Goal: Check status: Check status

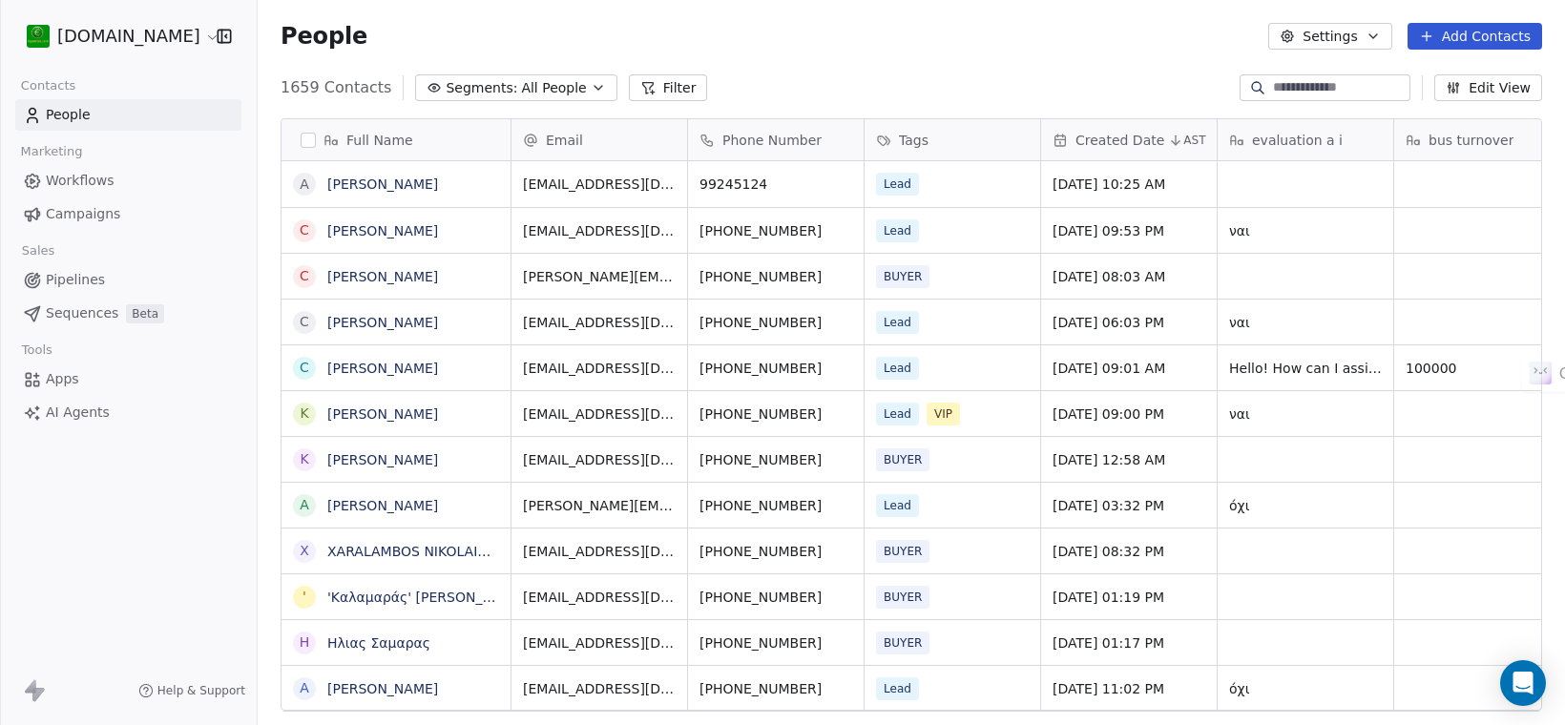
scroll to position [19, 19]
click at [97, 218] on span "Campaigns" at bounding box center [83, 214] width 74 height 20
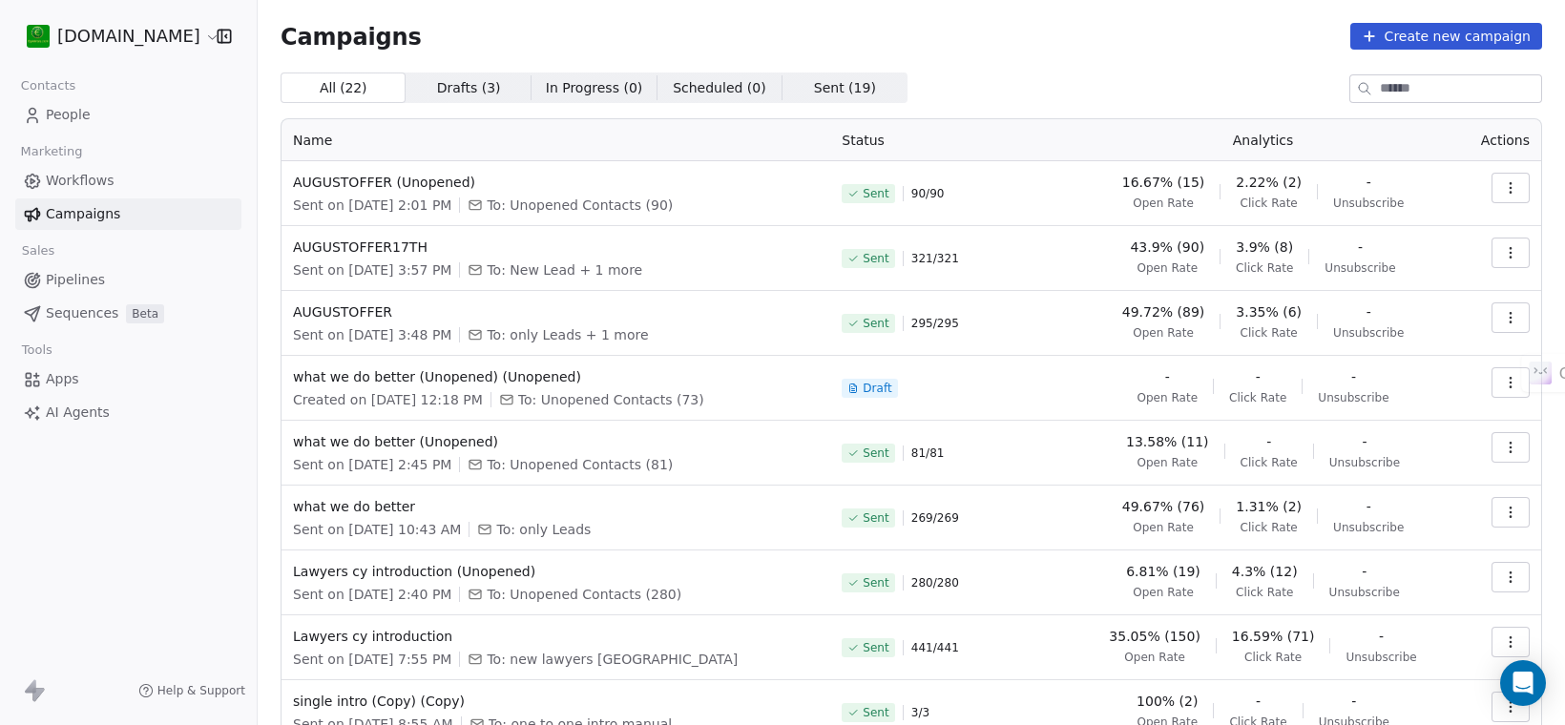
click at [87, 187] on span "Workflows" at bounding box center [80, 181] width 69 height 20
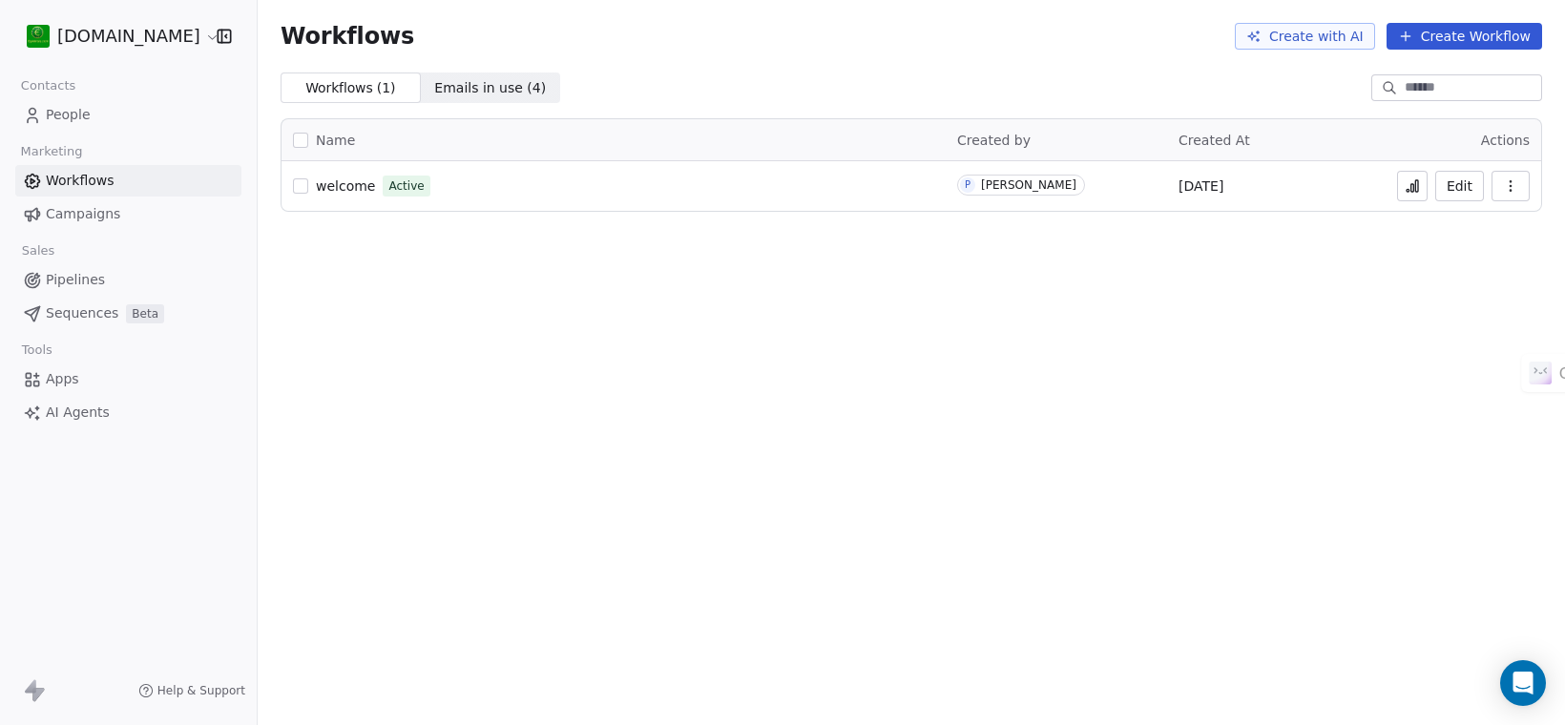
click at [1448, 186] on button "Edit" at bounding box center [1459, 186] width 49 height 31
click at [77, 212] on span "Campaigns" at bounding box center [83, 214] width 74 height 20
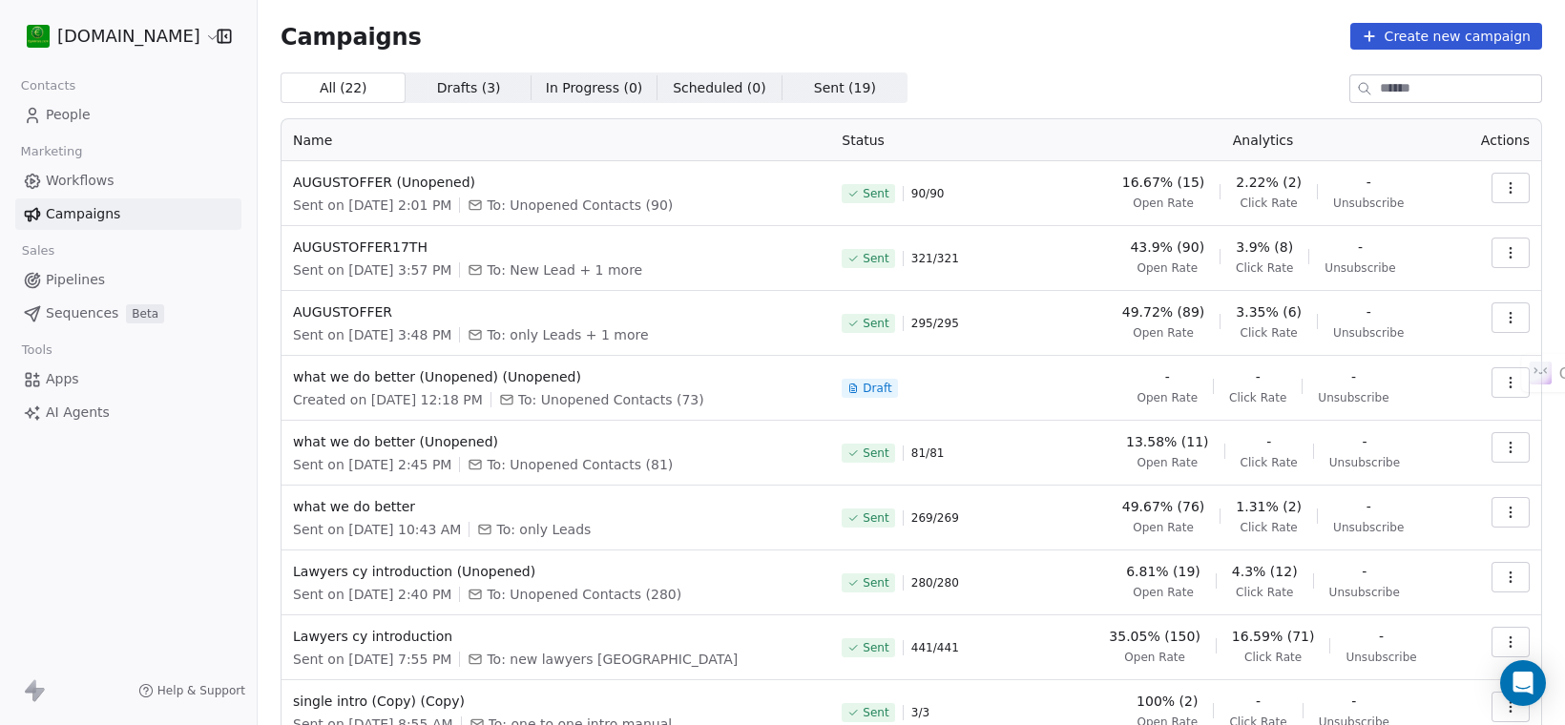
click at [1510, 253] on icon "button" at bounding box center [1510, 252] width 1 height 1
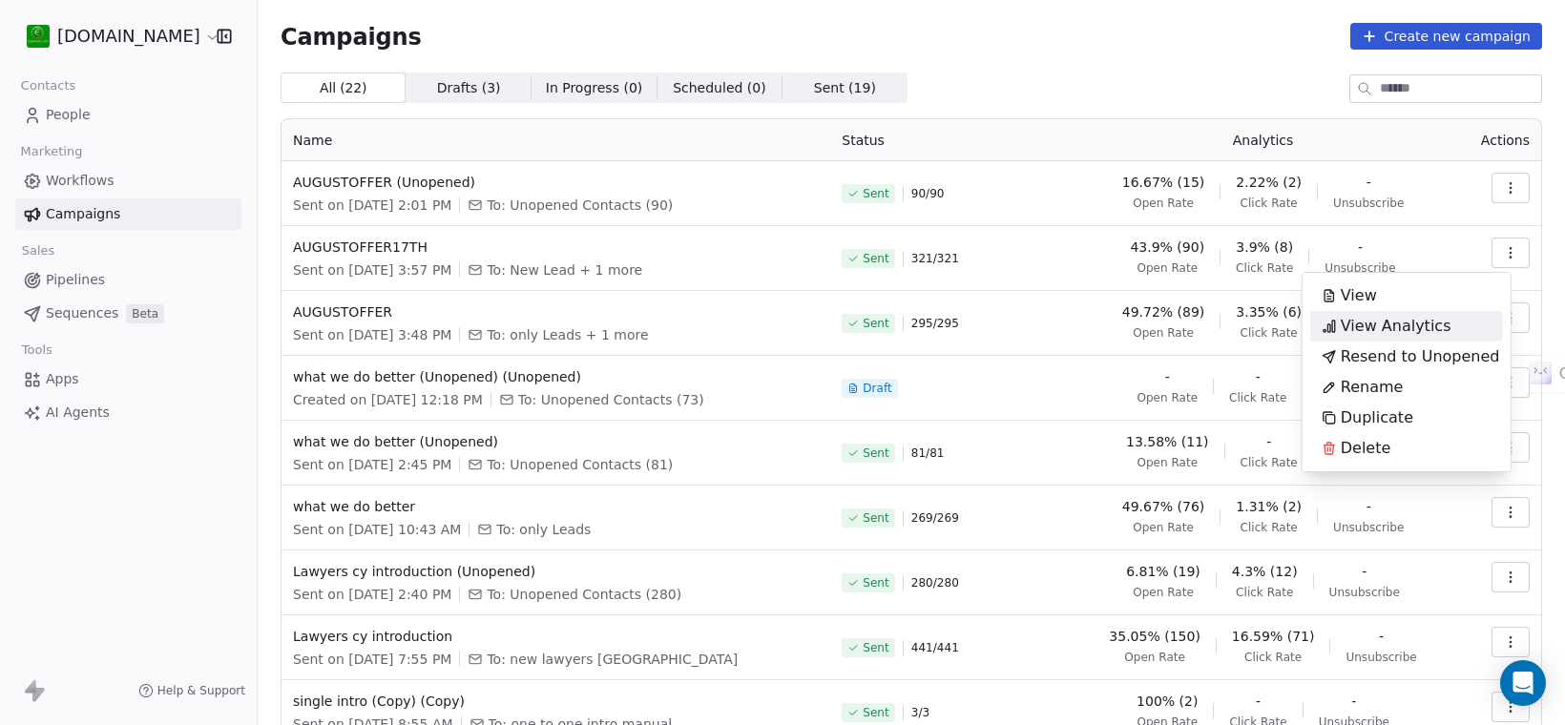
click at [1391, 325] on span "View Analytics" at bounding box center [1396, 326] width 111 height 23
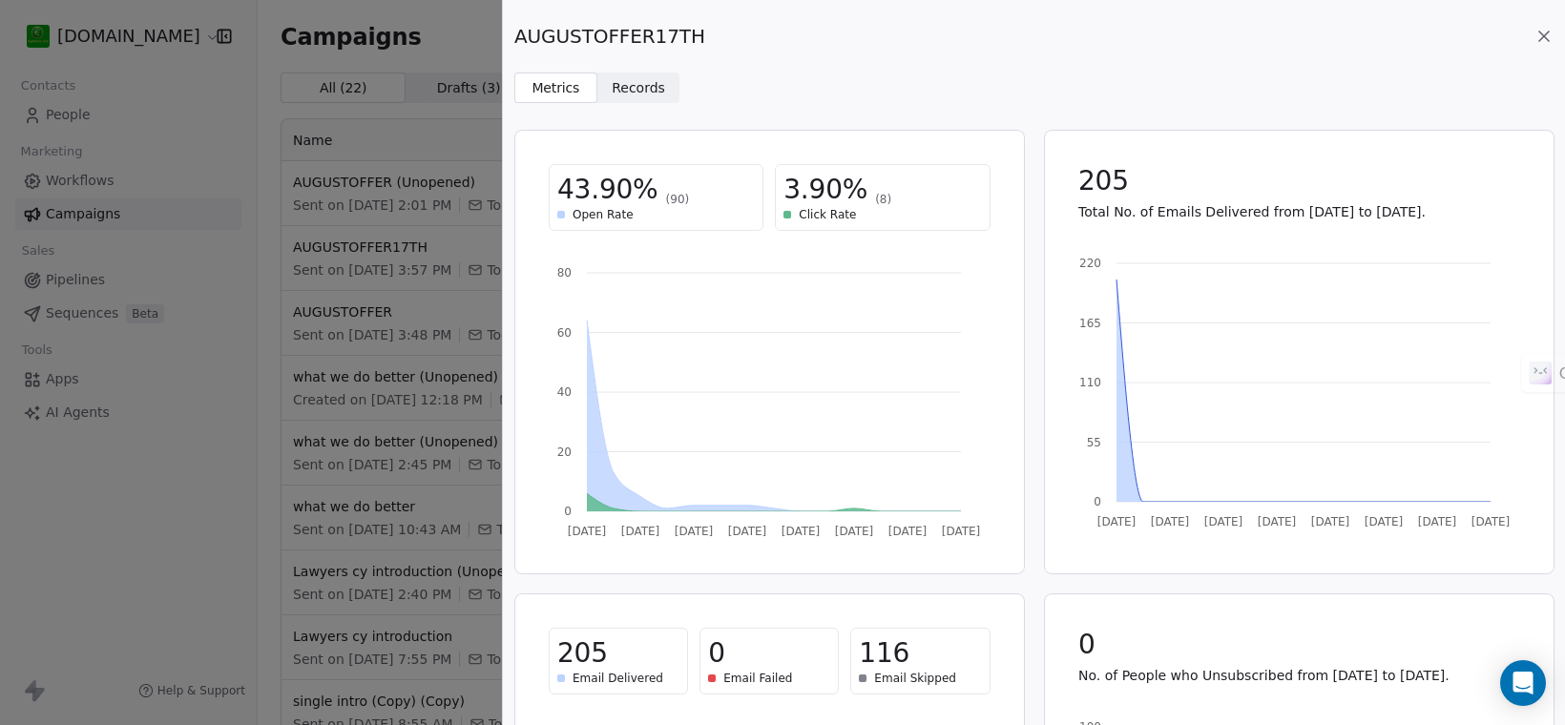
click at [642, 91] on span "Records" at bounding box center [638, 88] width 53 height 20
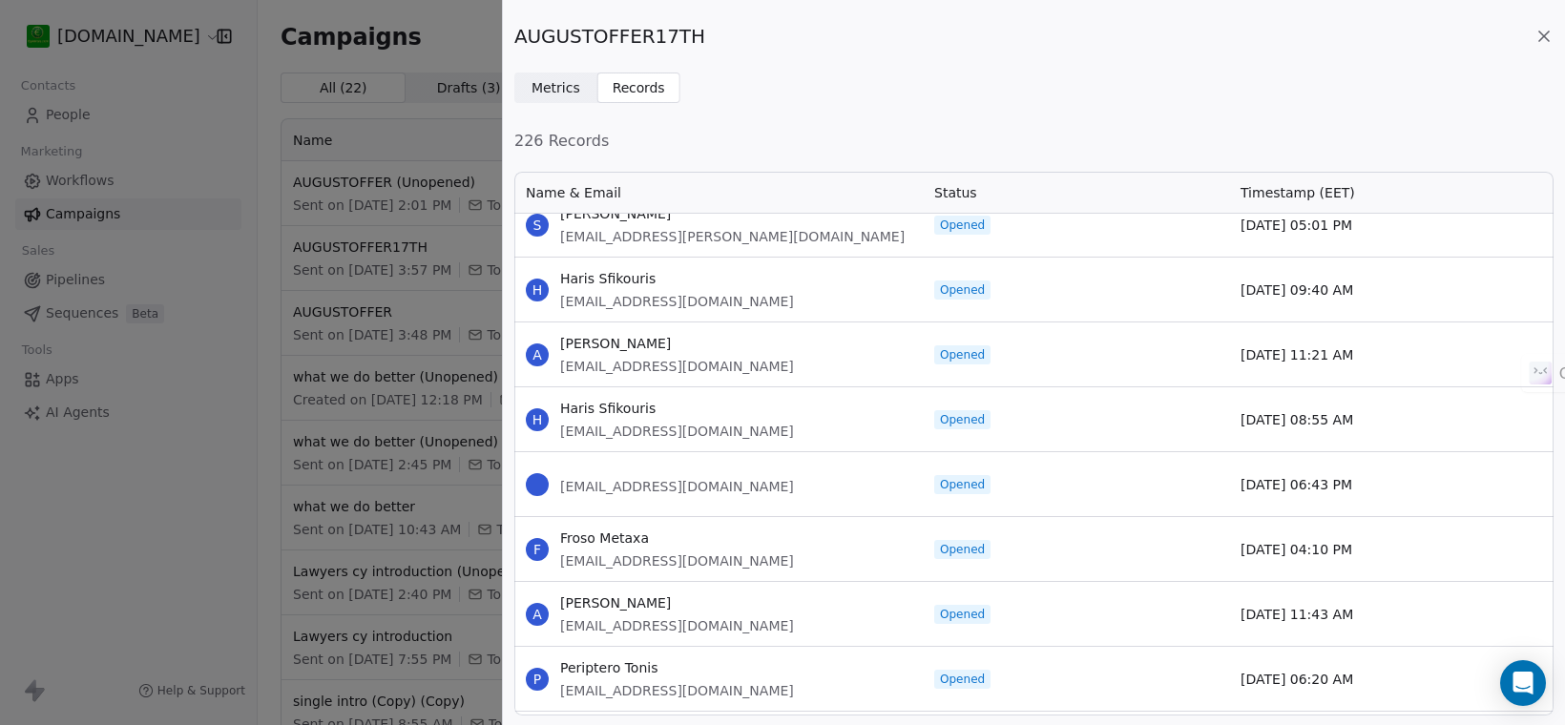
scroll to position [119, 0]
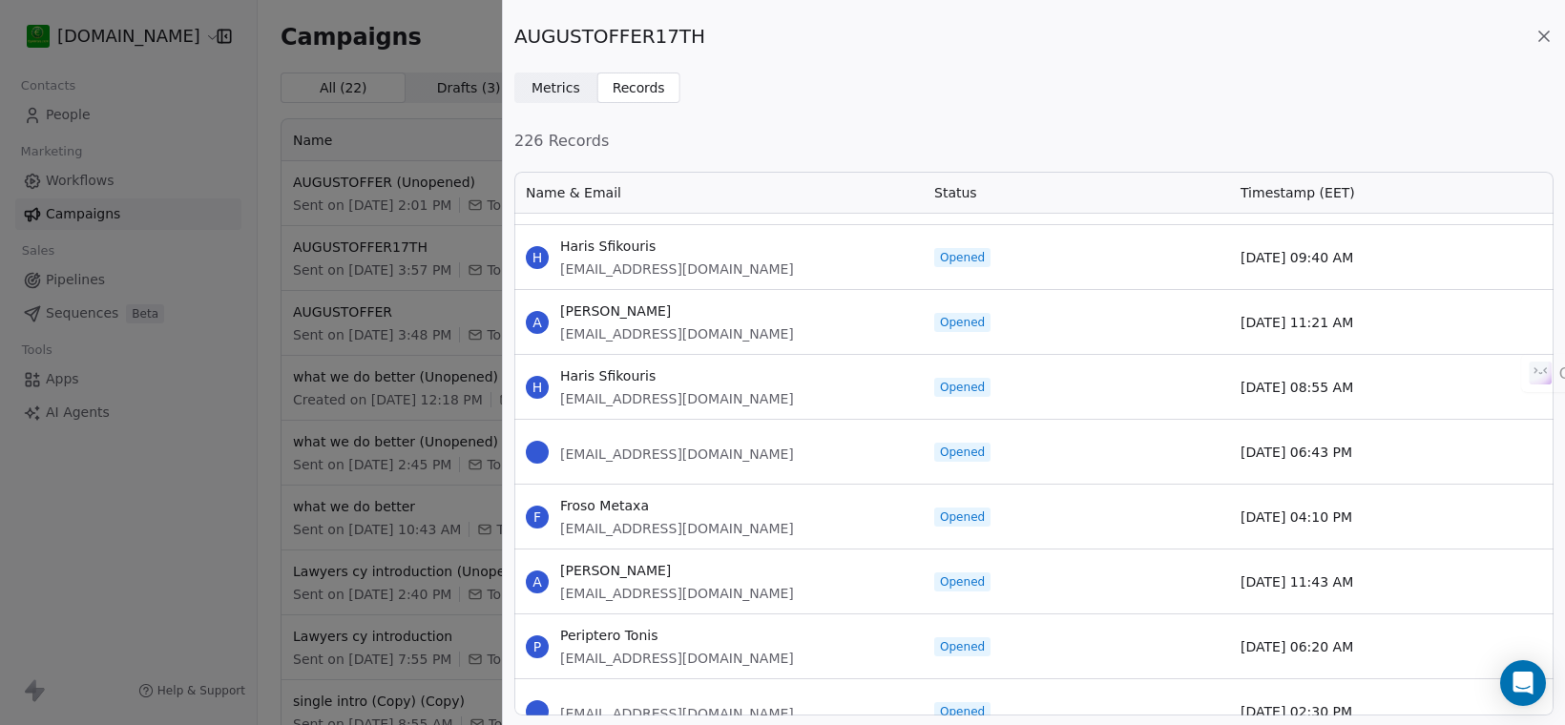
click at [684, 451] on span "proelectric@cytanet.com.cy" at bounding box center [677, 454] width 234 height 19
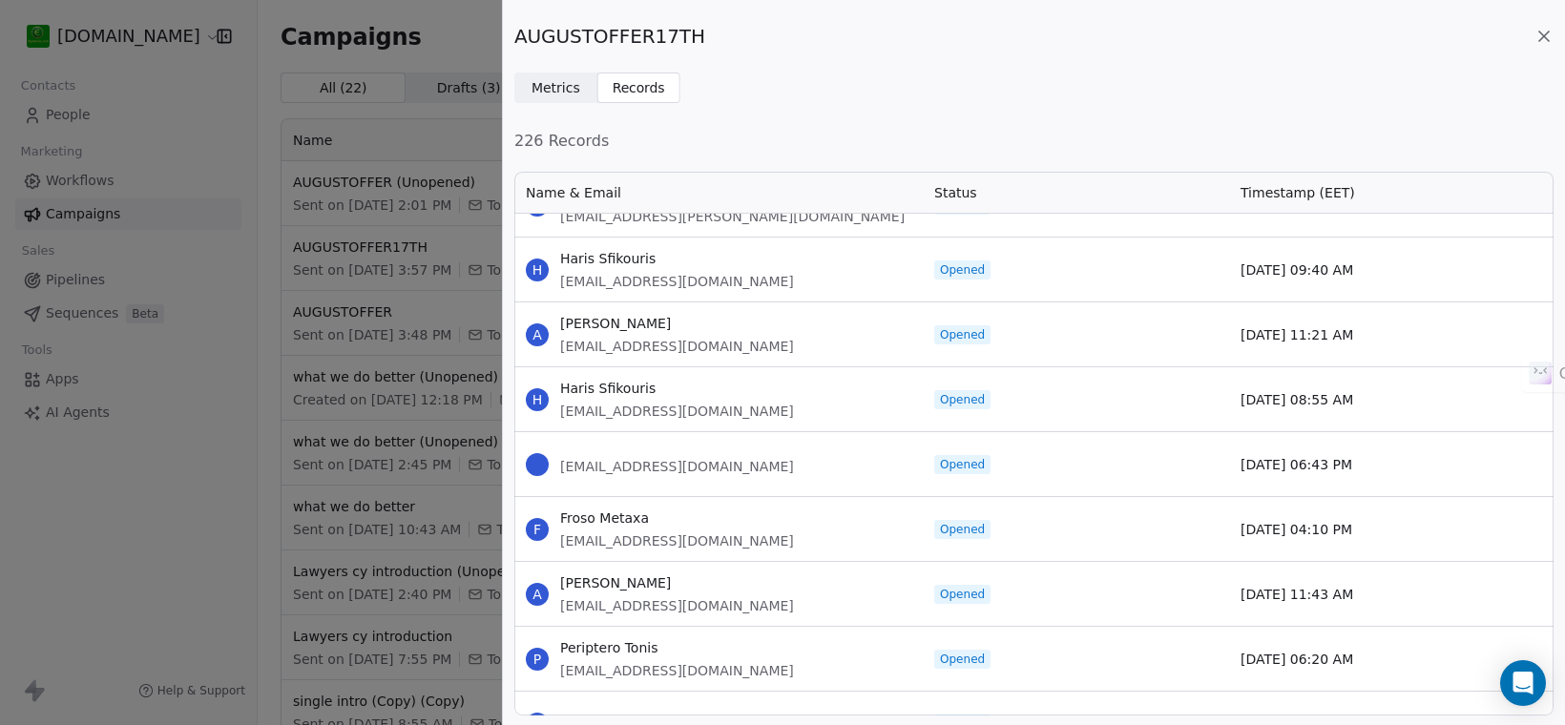
scroll to position [0, 0]
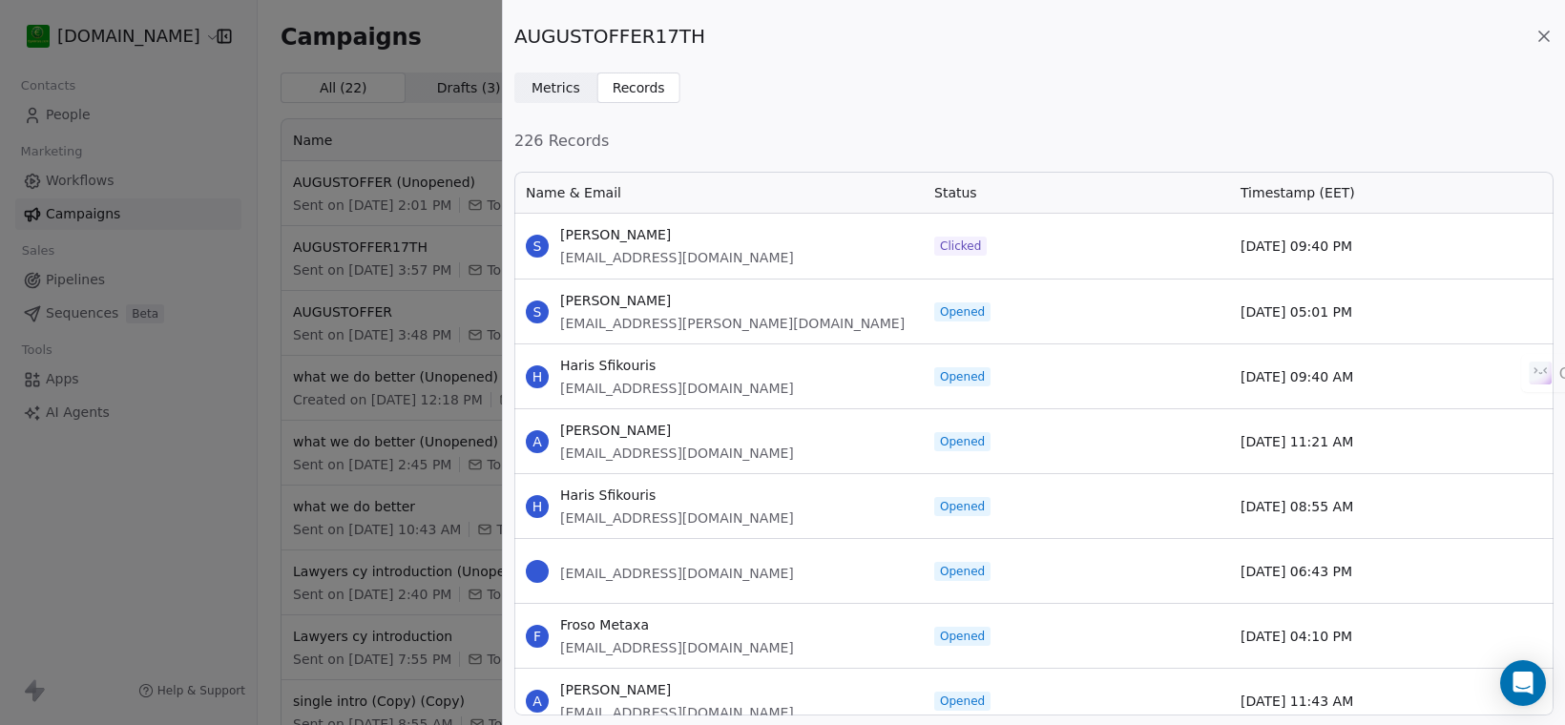
click at [356, 251] on div "AUGUSTOFFER17TH Metrics Metrics Records Records 226 Records Name & Email Status…" at bounding box center [782, 362] width 1565 height 725
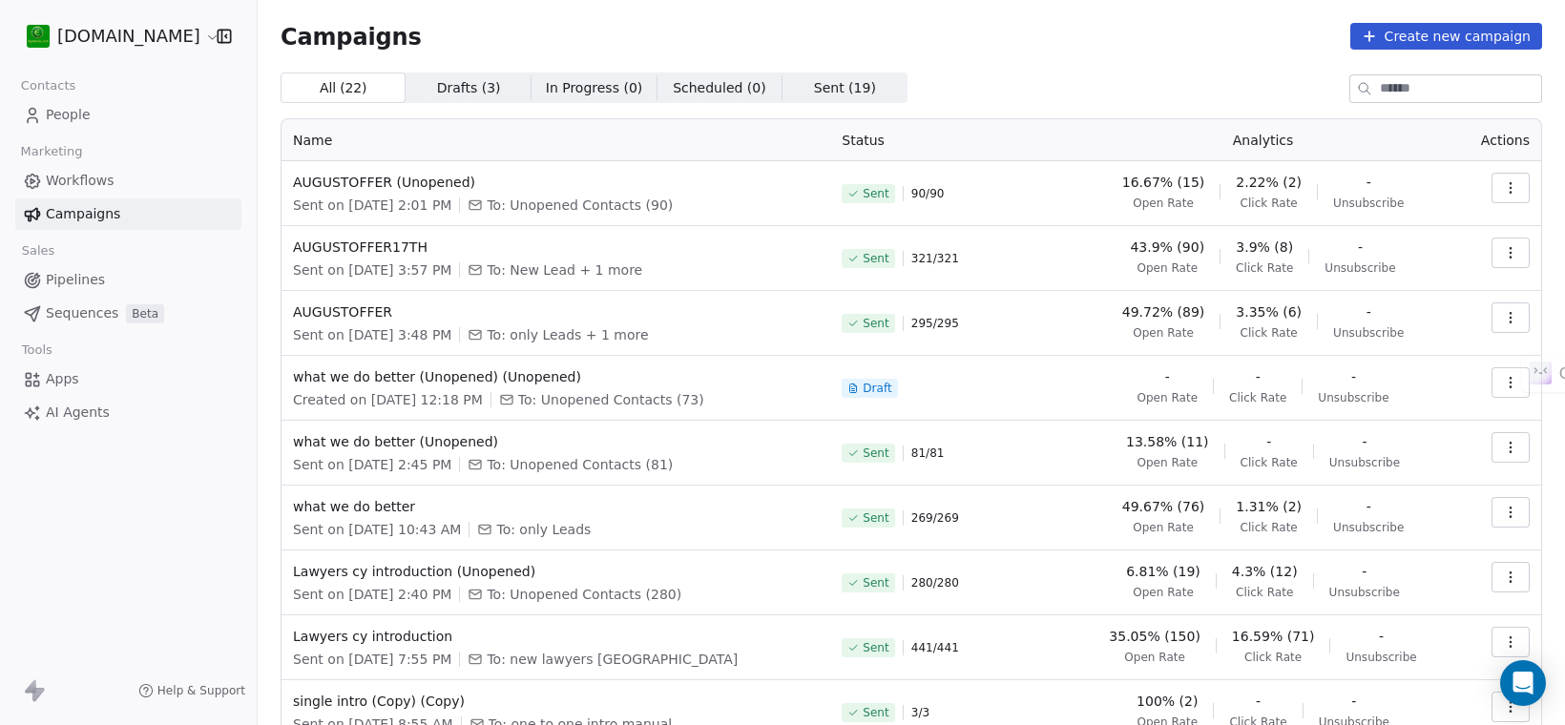
click at [1492, 325] on button "button" at bounding box center [1511, 317] width 38 height 31
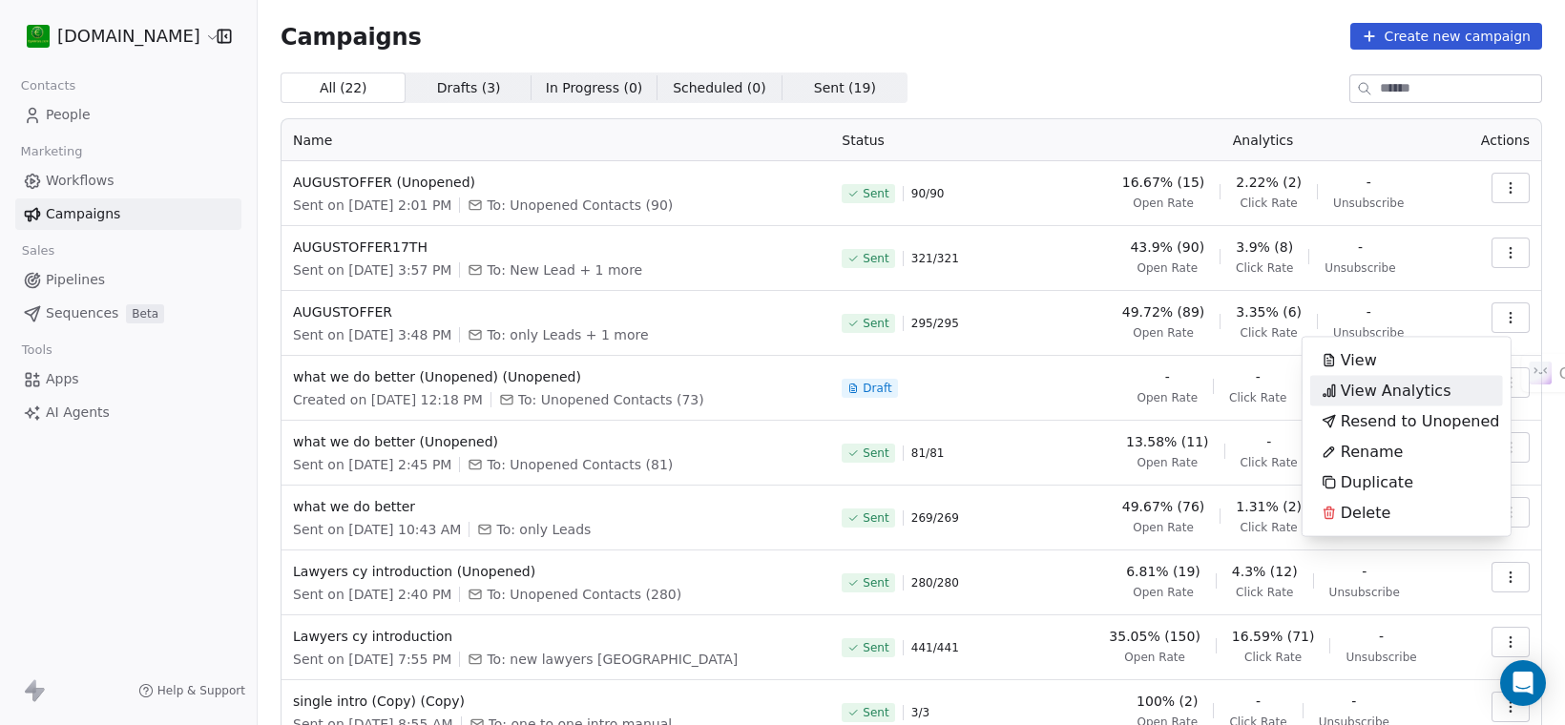
click at [1414, 383] on span "View Analytics" at bounding box center [1396, 391] width 111 height 23
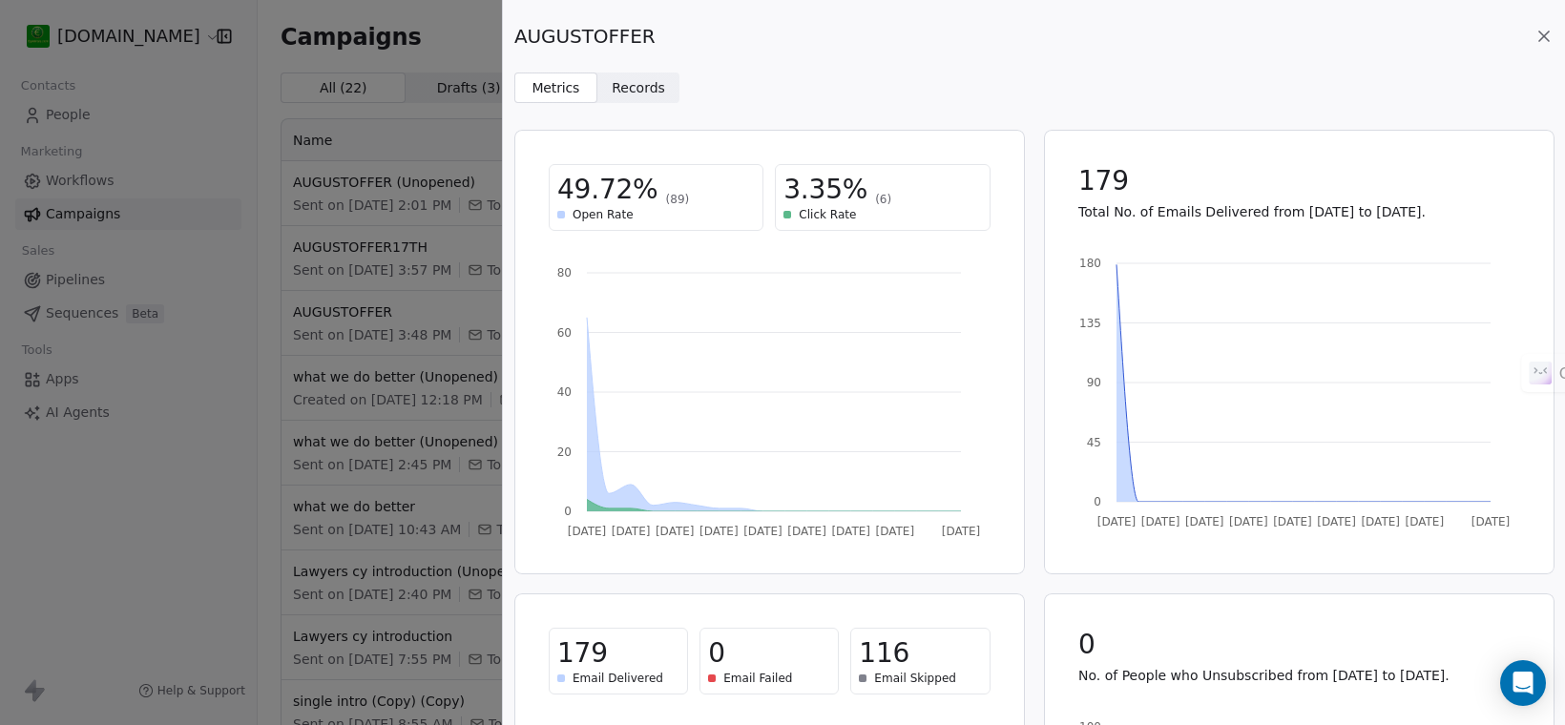
click at [631, 81] on span "Records" at bounding box center [638, 88] width 53 height 20
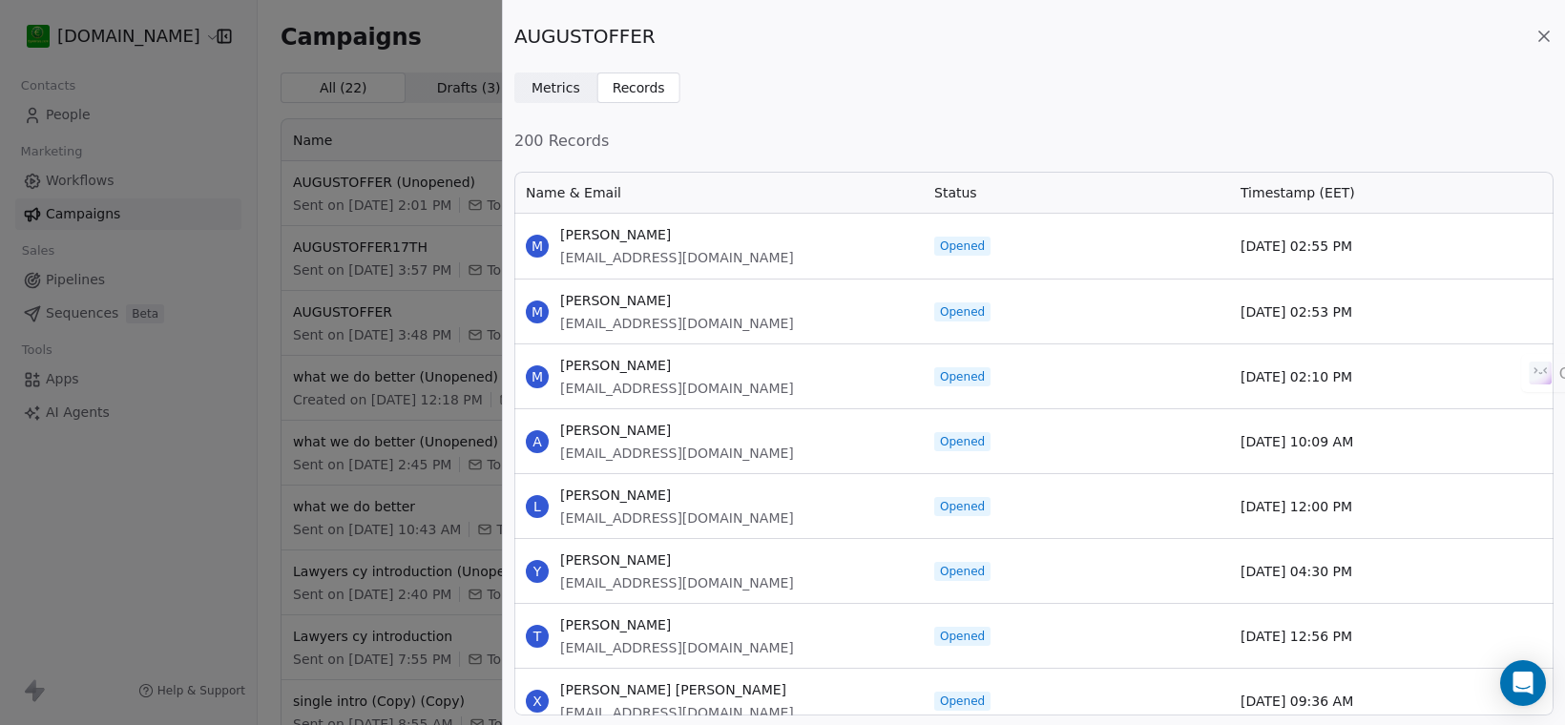
scroll to position [527, 1021]
click at [322, 34] on div "AUGUSTOFFER Metrics Metrics Records Records 200 Records Name & Email Status Tim…" at bounding box center [782, 362] width 1565 height 725
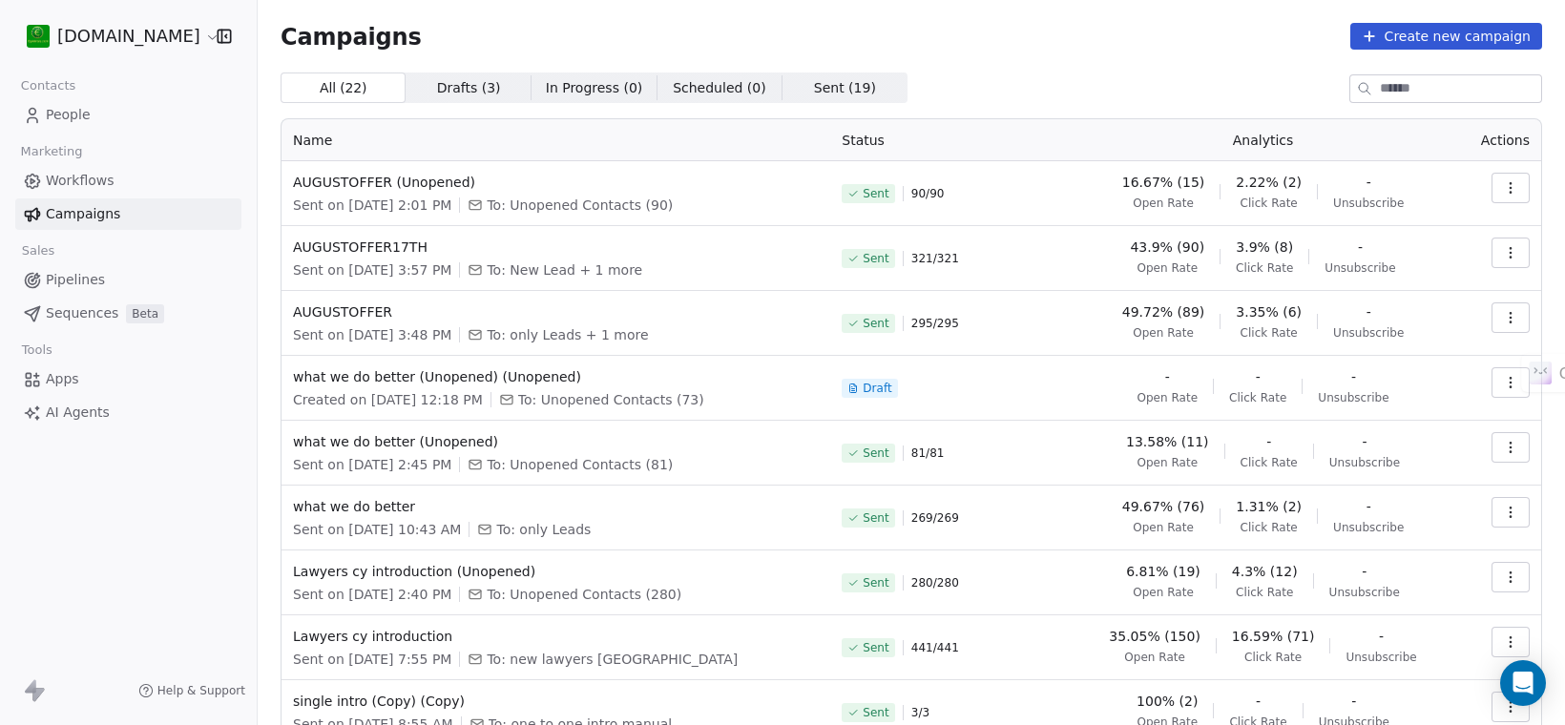
click at [1503, 187] on icon "button" at bounding box center [1510, 187] width 15 height 15
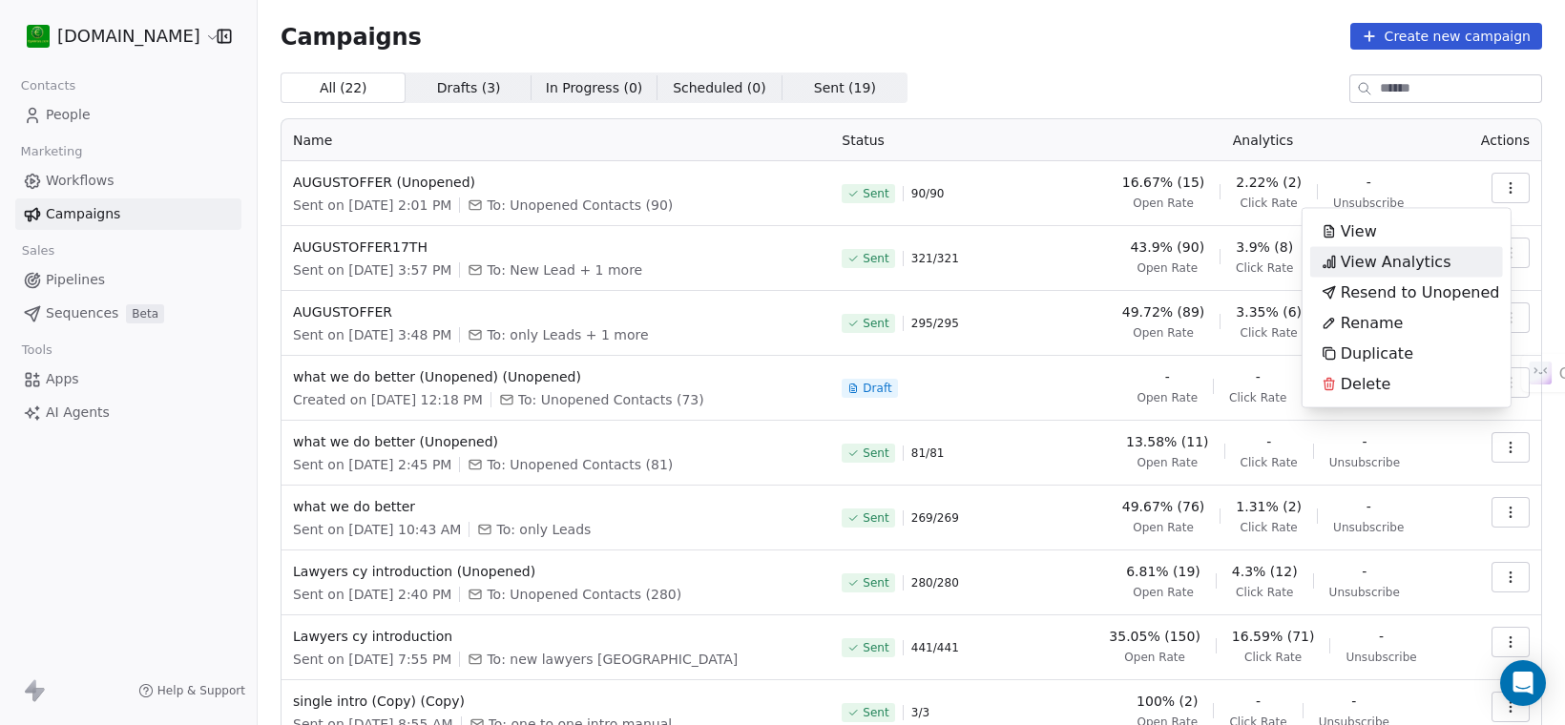
click at [1444, 254] on div "View Analytics" at bounding box center [1386, 262] width 153 height 31
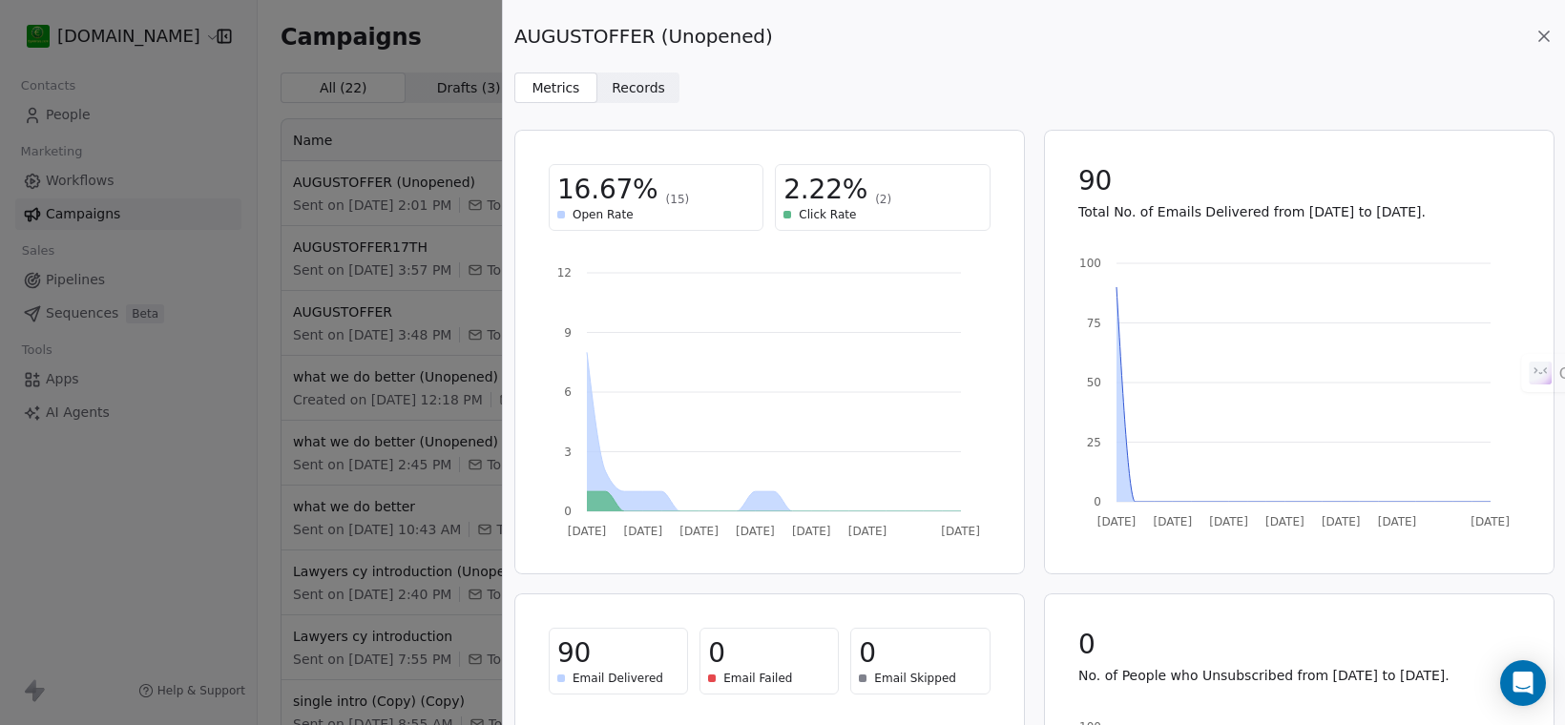
click at [650, 91] on span "Records" at bounding box center [638, 88] width 53 height 20
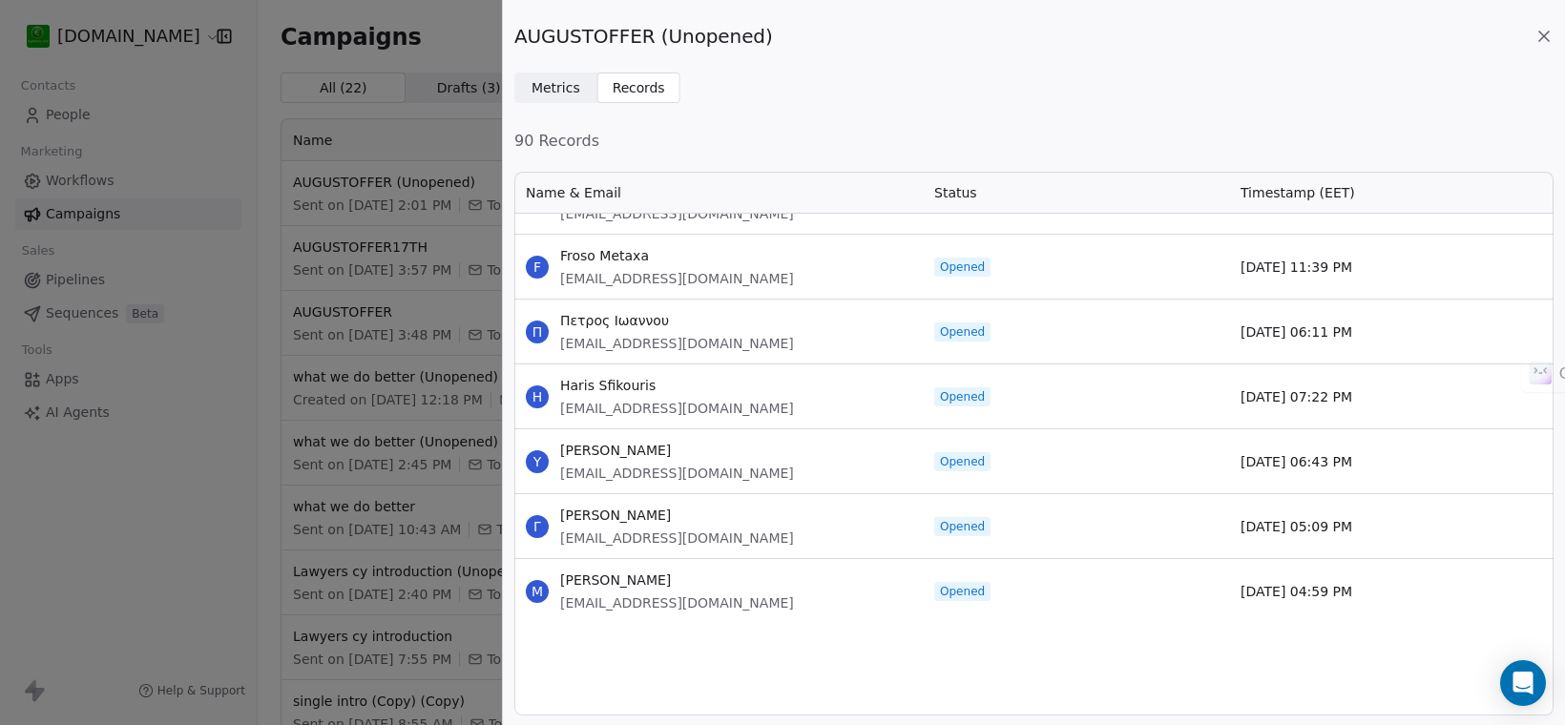
scroll to position [0, 0]
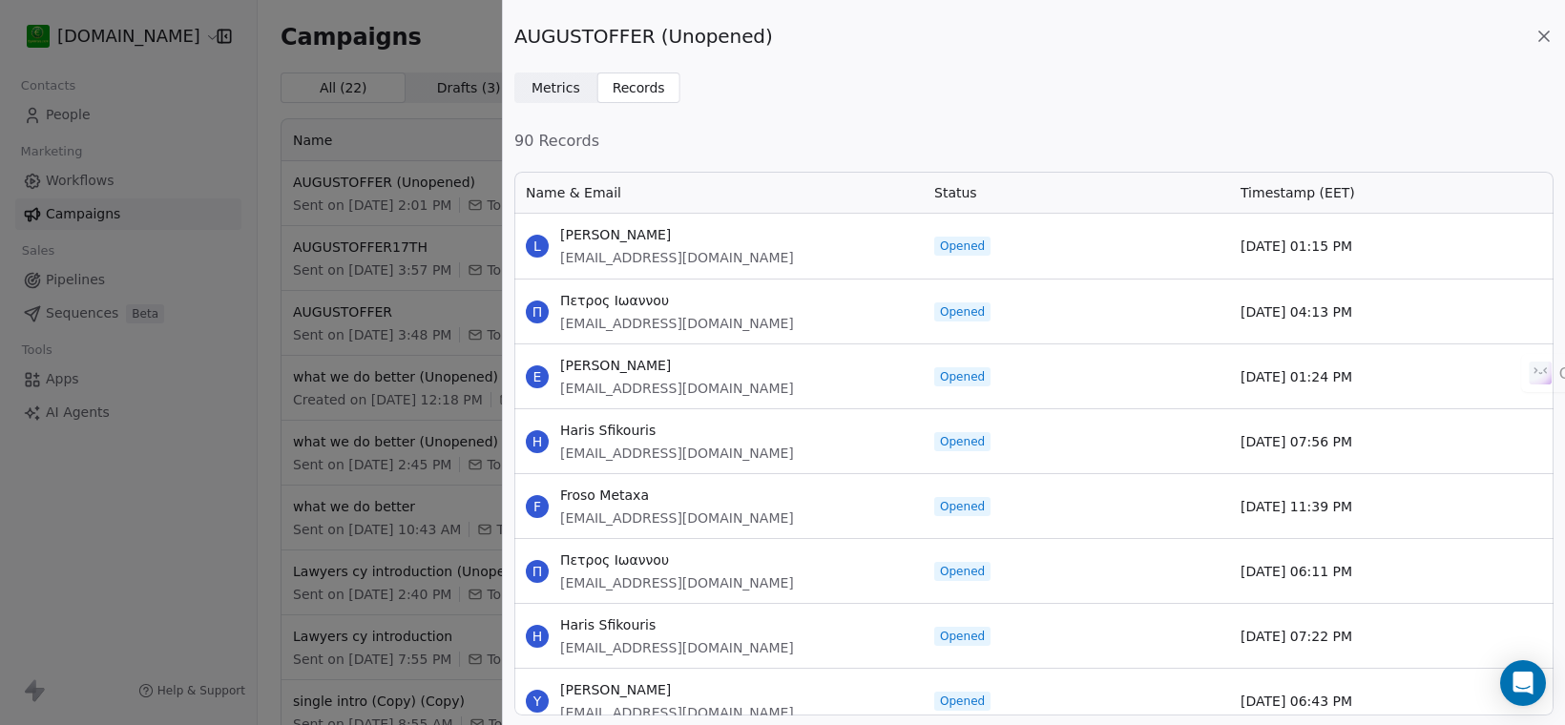
drag, startPoint x: 393, startPoint y: 119, endPoint x: 396, endPoint y: 134, distance: 14.6
click at [394, 121] on div "AUGUSTOFFER (Unopened) Metrics Metrics Records Records 90 Records Name & Email …" at bounding box center [782, 362] width 1565 height 725
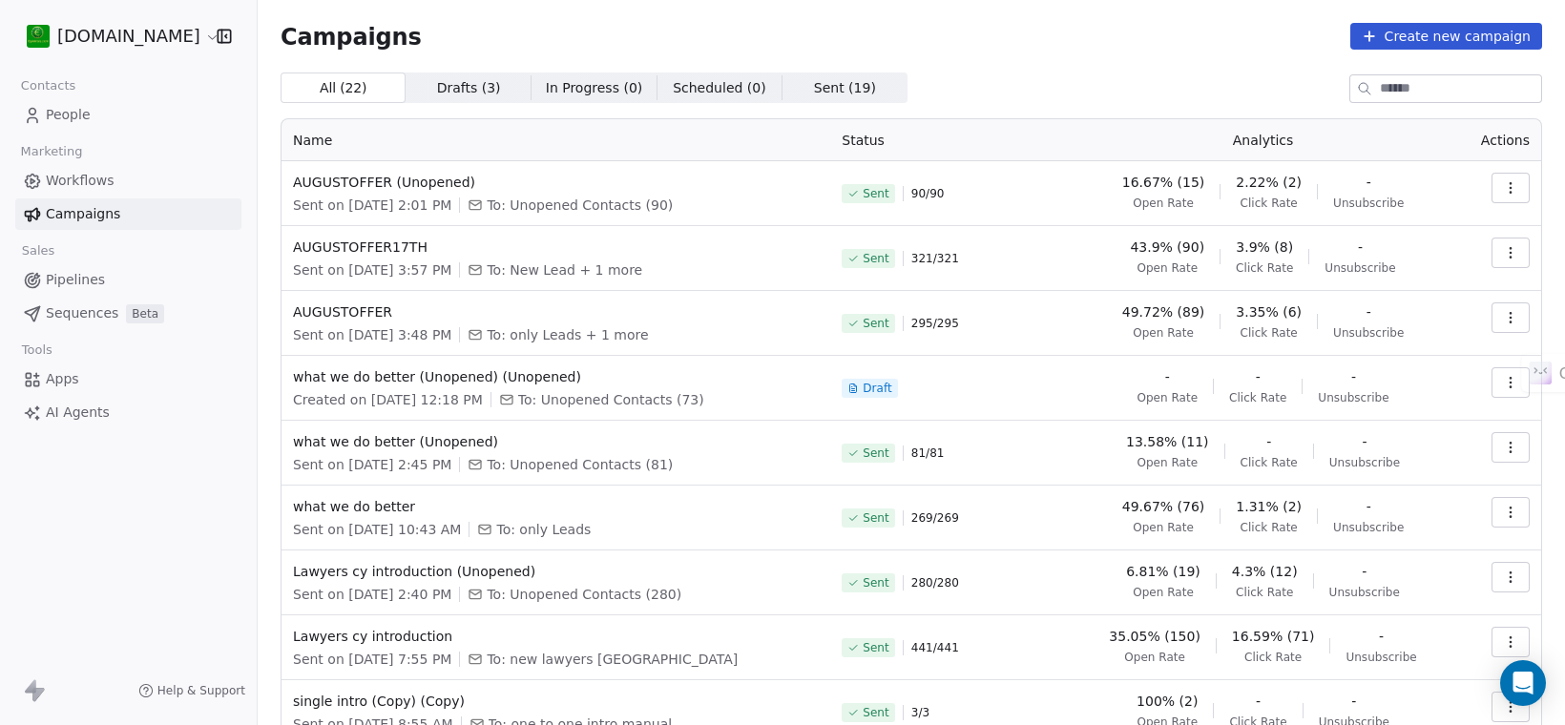
click at [1503, 251] on icon "button" at bounding box center [1510, 252] width 15 height 15
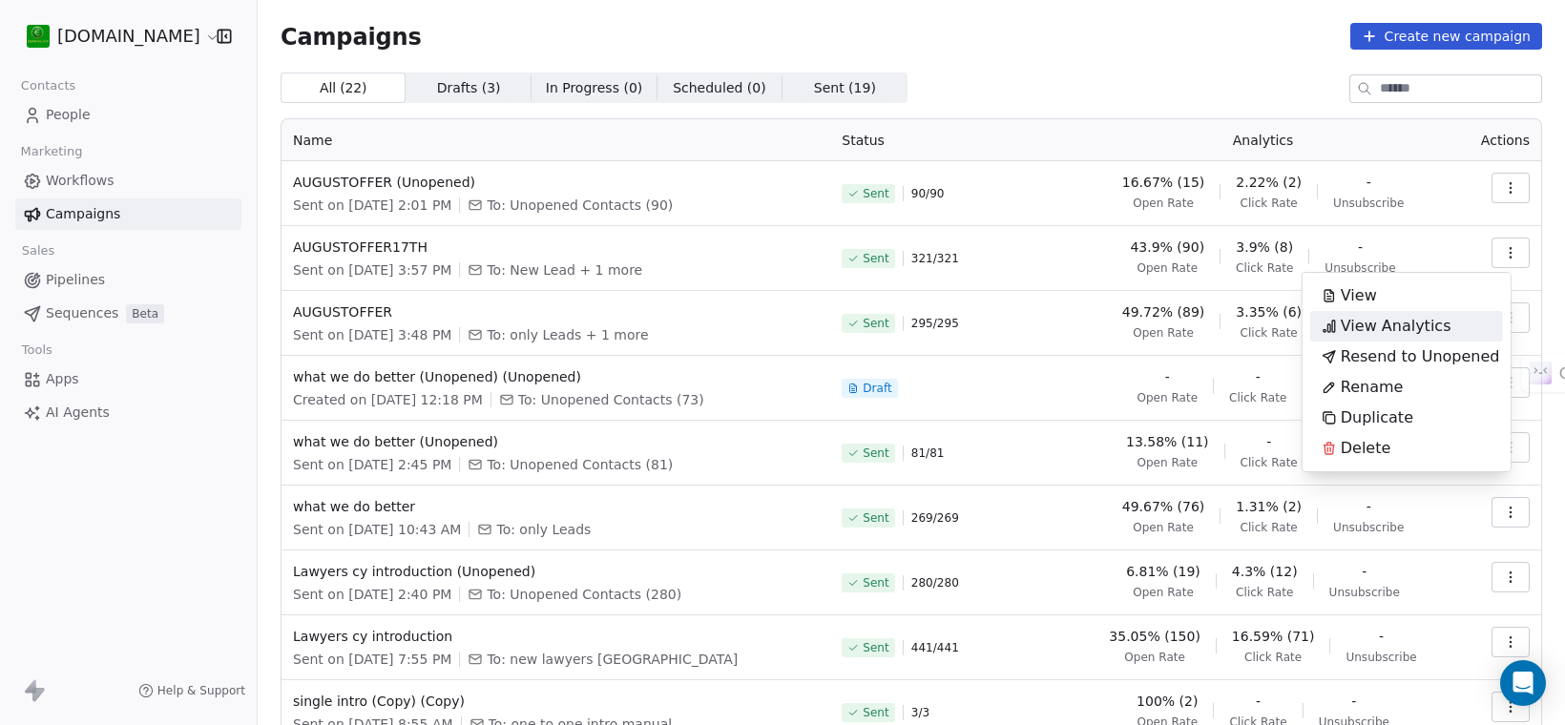
click at [1417, 321] on span "View Analytics" at bounding box center [1396, 326] width 111 height 23
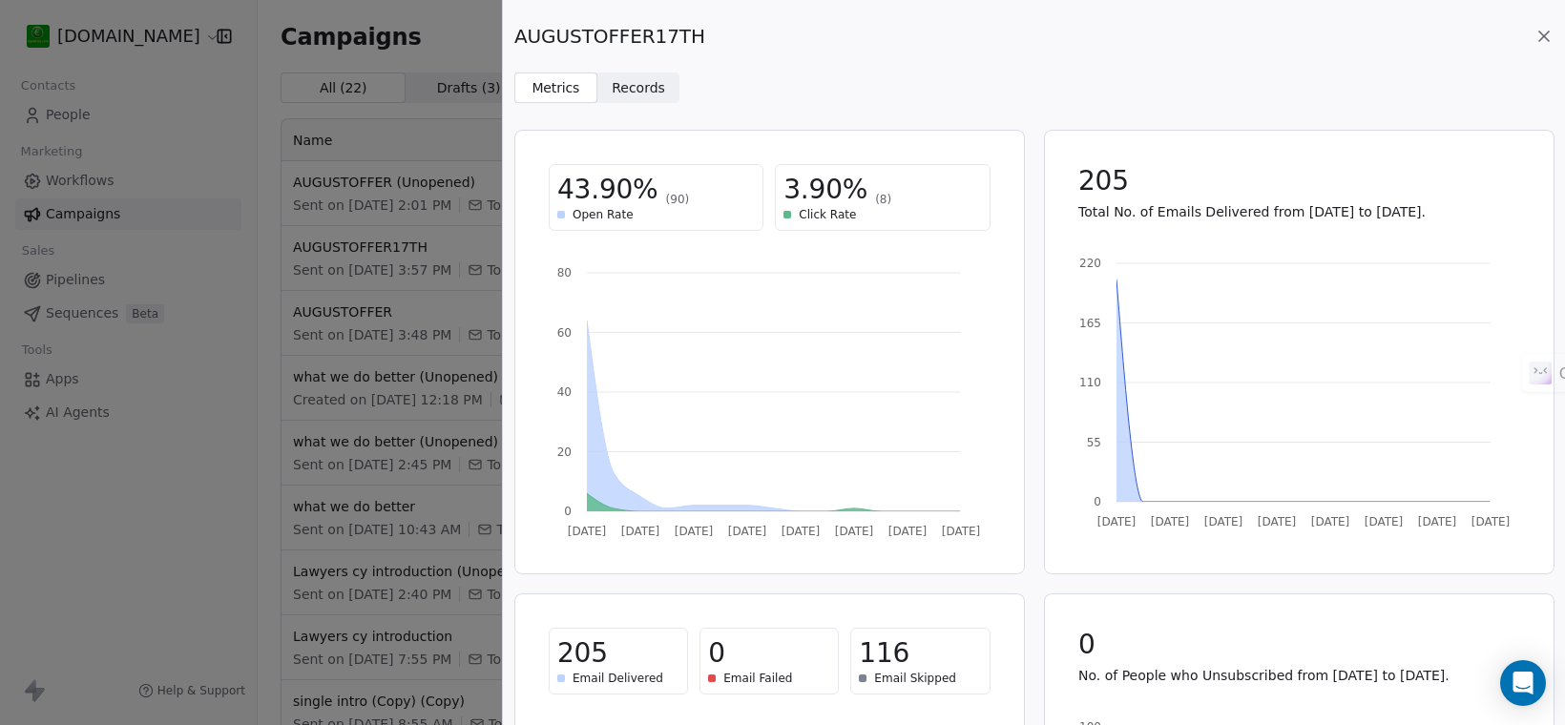
click at [639, 74] on span "Records Records" at bounding box center [638, 88] width 83 height 31
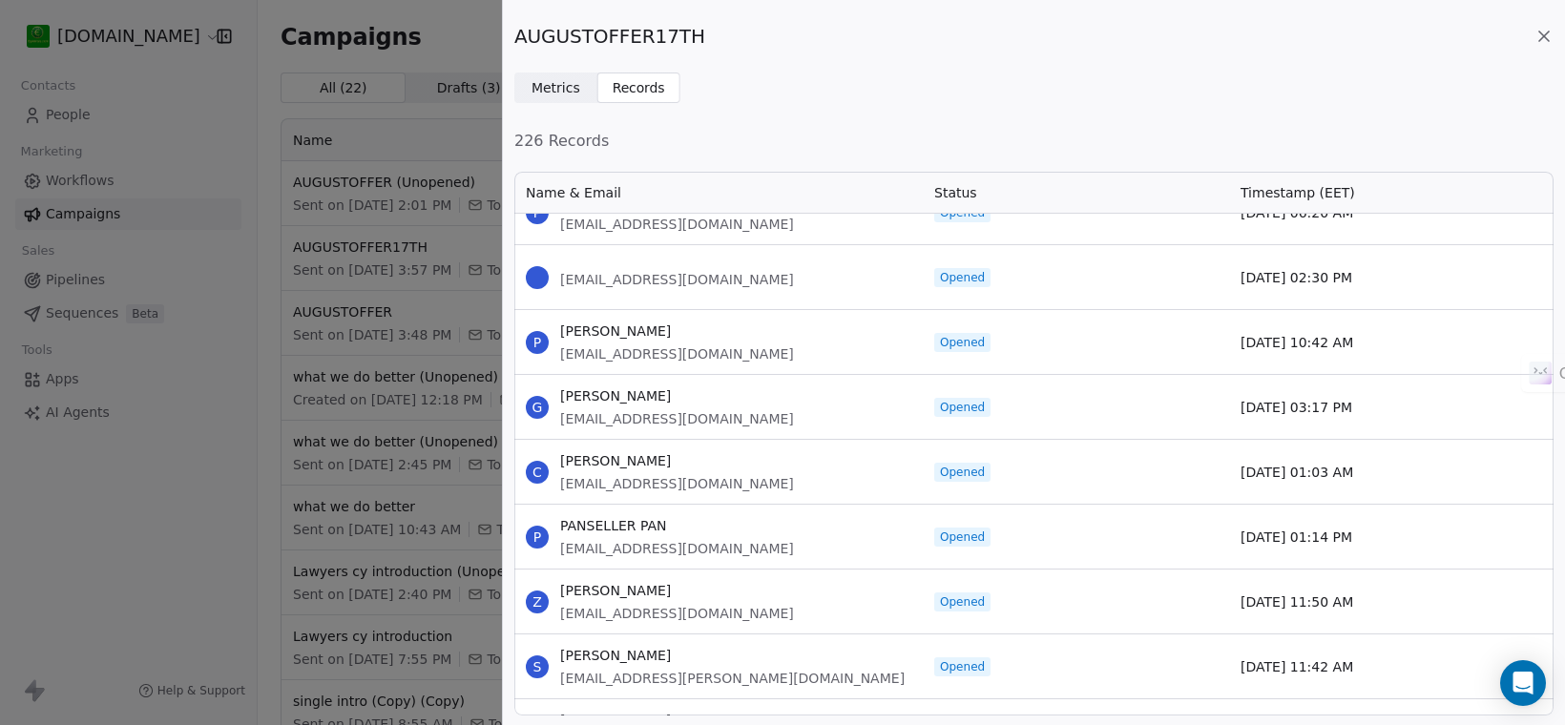
scroll to position [596, 0]
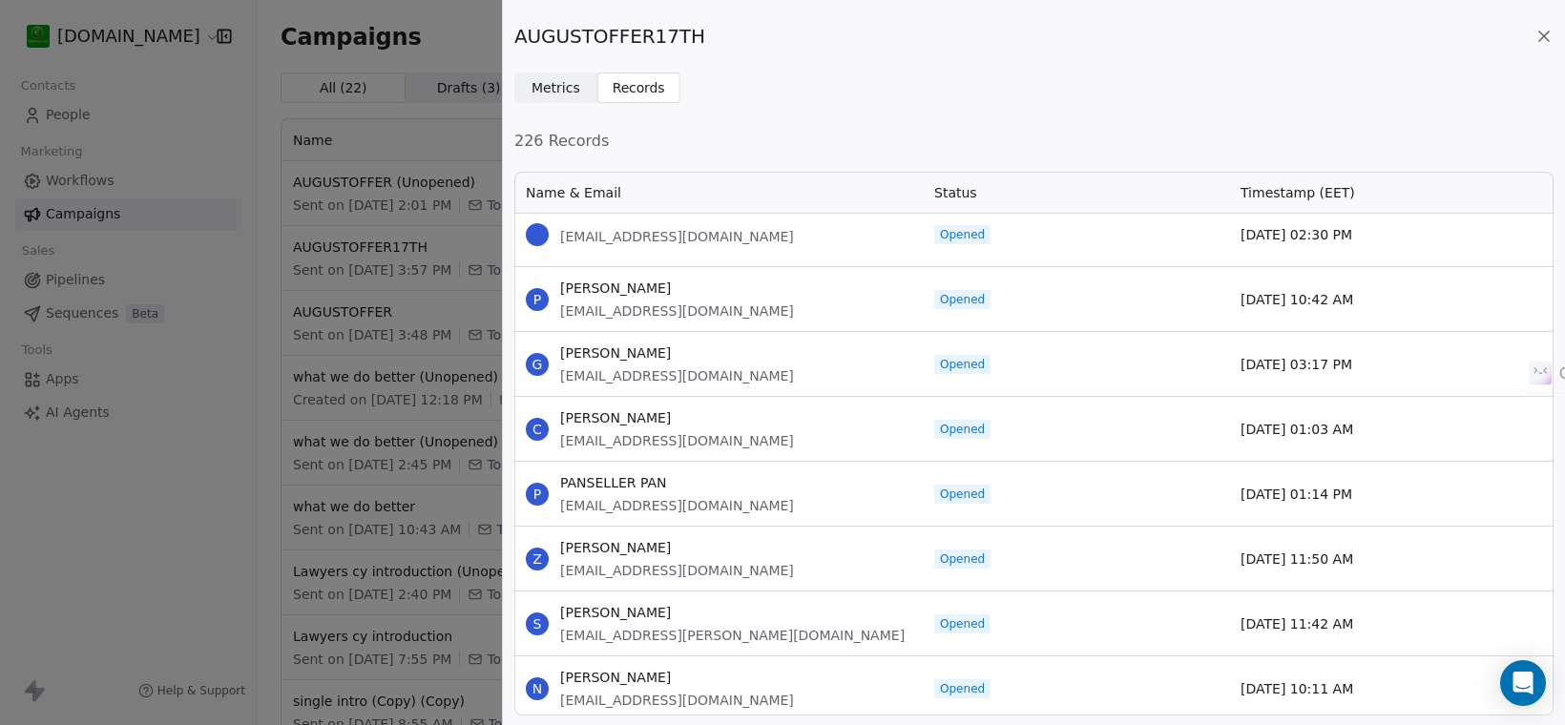
click at [415, 67] on div "AUGUSTOFFER17TH Metrics Metrics Records Records 226 Records Name & Email Status…" at bounding box center [782, 362] width 1565 height 725
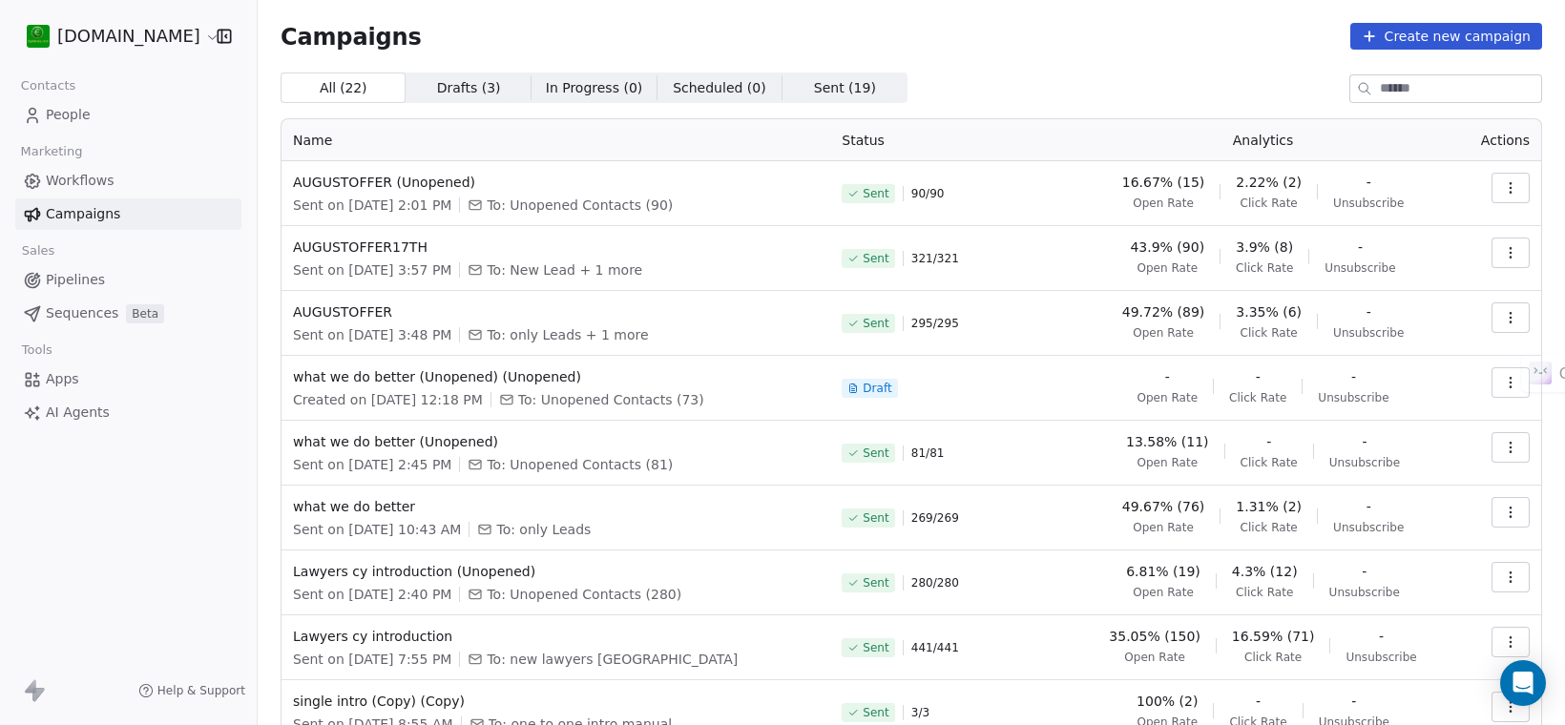
click at [95, 173] on span "Workflows" at bounding box center [80, 181] width 69 height 20
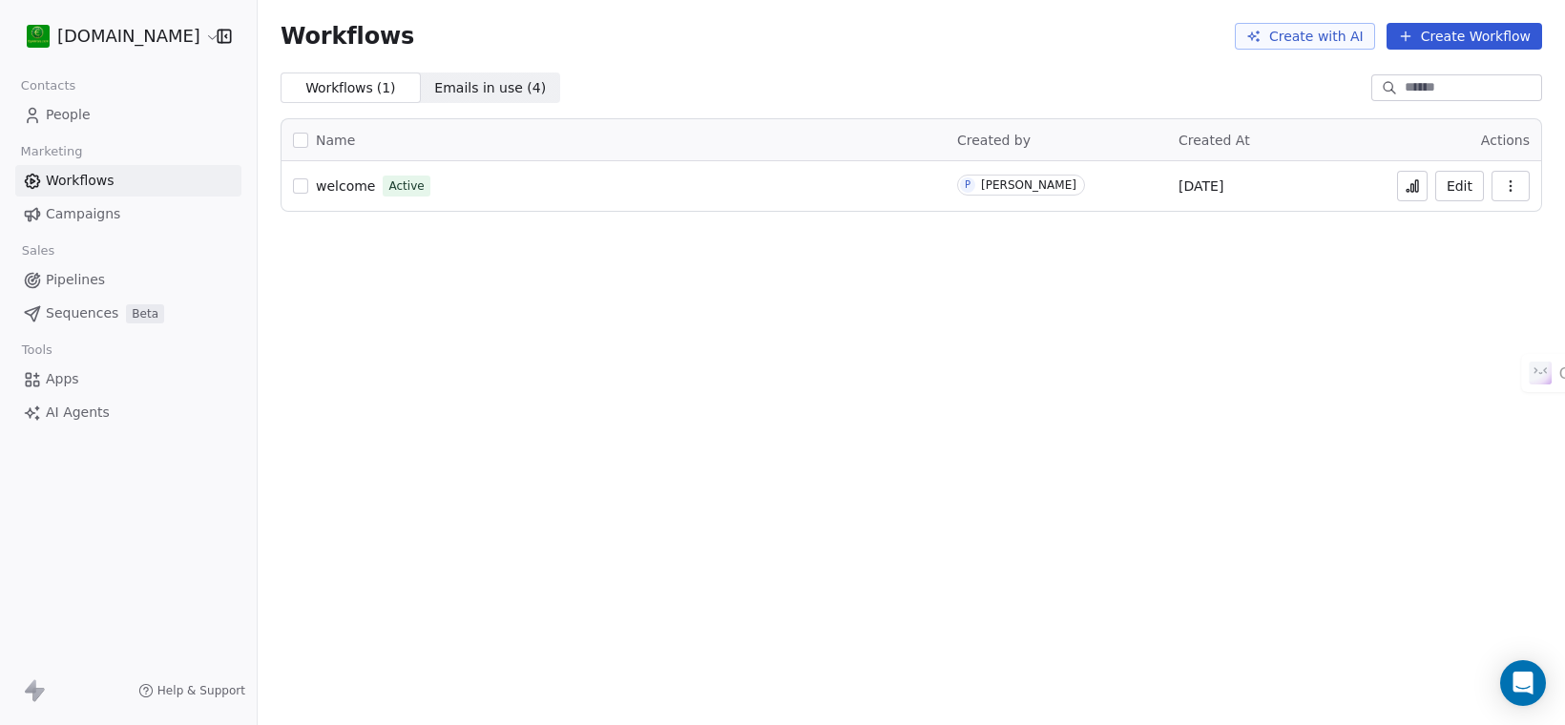
click at [1419, 197] on button at bounding box center [1412, 186] width 31 height 31
click at [1414, 188] on icon at bounding box center [1412, 188] width 3 height 8
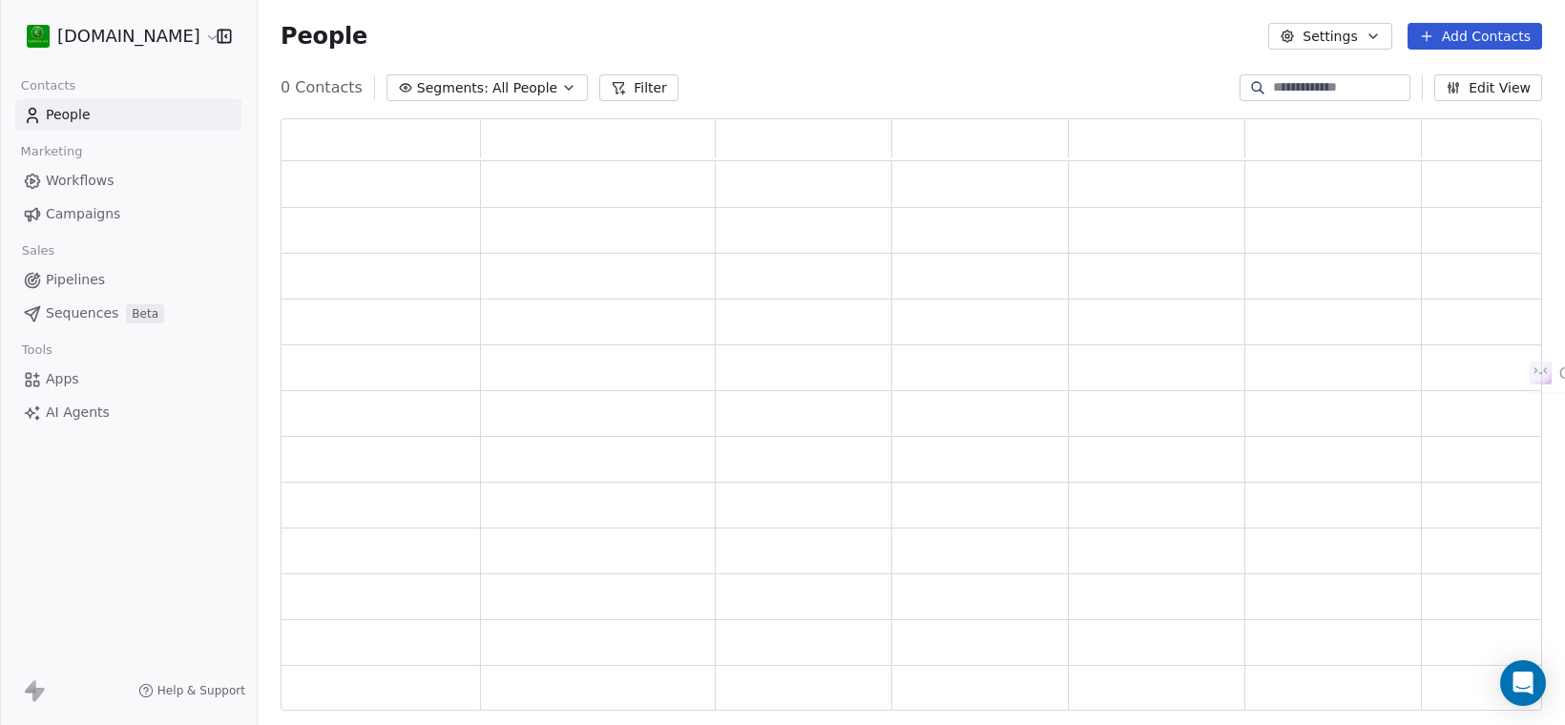
scroll to position [574, 1242]
